Goal: Task Accomplishment & Management: Use online tool/utility

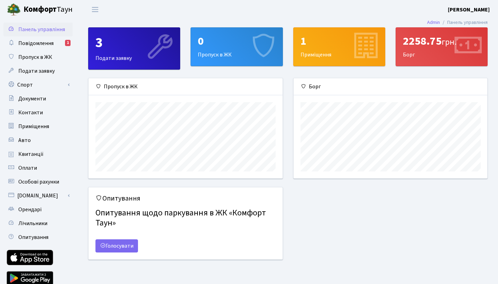
scroll to position [100, 194]
click at [25, 141] on span "Авто" at bounding box center [24, 140] width 12 height 8
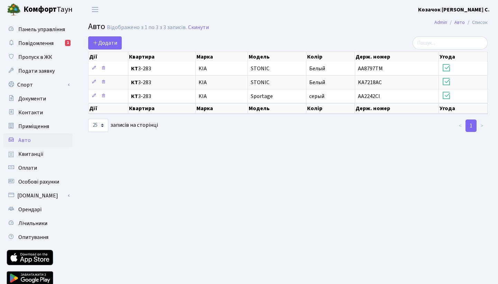
select select "25"
click at [102, 44] on span "Додати" at bounding box center [105, 43] width 25 height 8
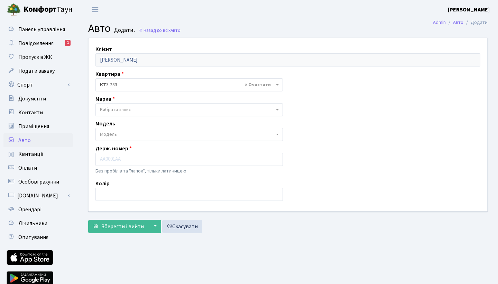
click at [277, 110] on span "Вибрати запис" at bounding box center [188, 109] width 187 height 13
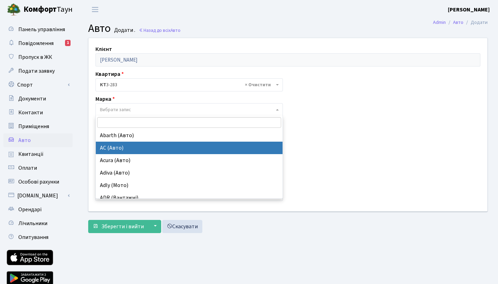
click at [364, 88] on div "Клієнт Козачок Олег Сергійович Квартира - <b>КТ</b>&nbsp;&nbsp;&nbsp;&nbsp;3-28…" at bounding box center [287, 124] width 409 height 173
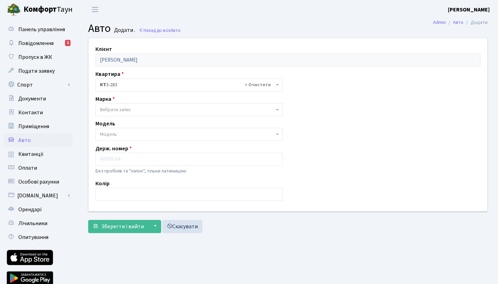
click at [277, 134] on b at bounding box center [277, 133] width 3 height 1
click at [168, 147] on input "search" at bounding box center [189, 147] width 184 height 11
click at [321, 134] on div "Клієнт Козачок Олег Сергійович Квартира - <b>КТ</b>&nbsp;&nbsp;&nbsp;&nbsp;3-28…" at bounding box center [287, 124] width 409 height 173
click at [161, 32] on link "Назад до всіх Авто" at bounding box center [160, 30] width 42 height 7
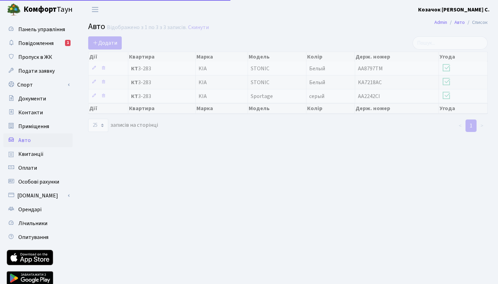
select select "25"
